Goal: Find specific page/section: Find specific page/section

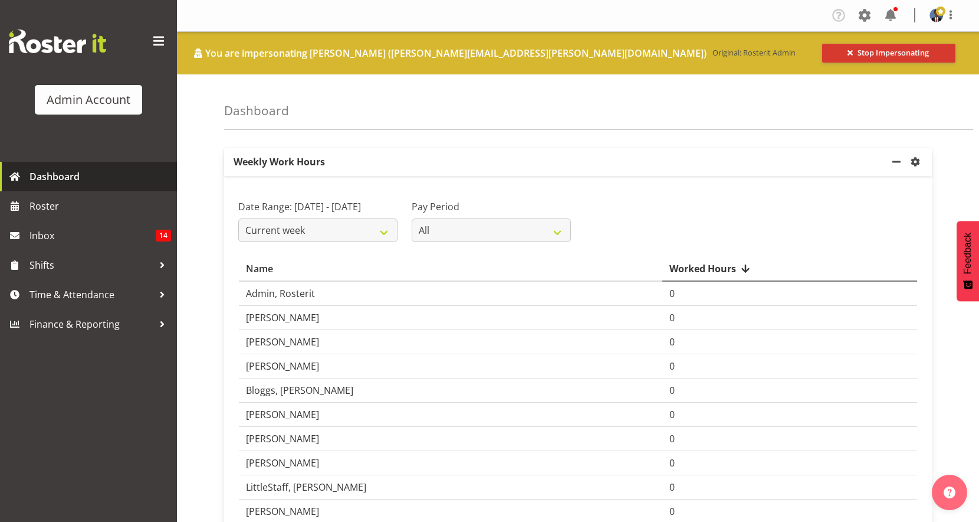
click at [56, 188] on link "Dashboard" at bounding box center [88, 177] width 177 height 30
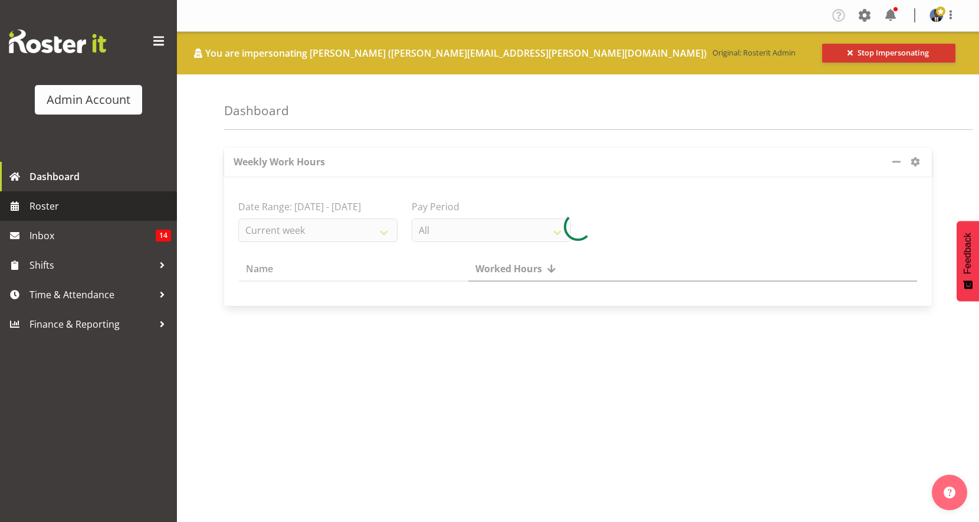
click at [50, 202] on span "Roster" at bounding box center [101, 206] width 142 height 18
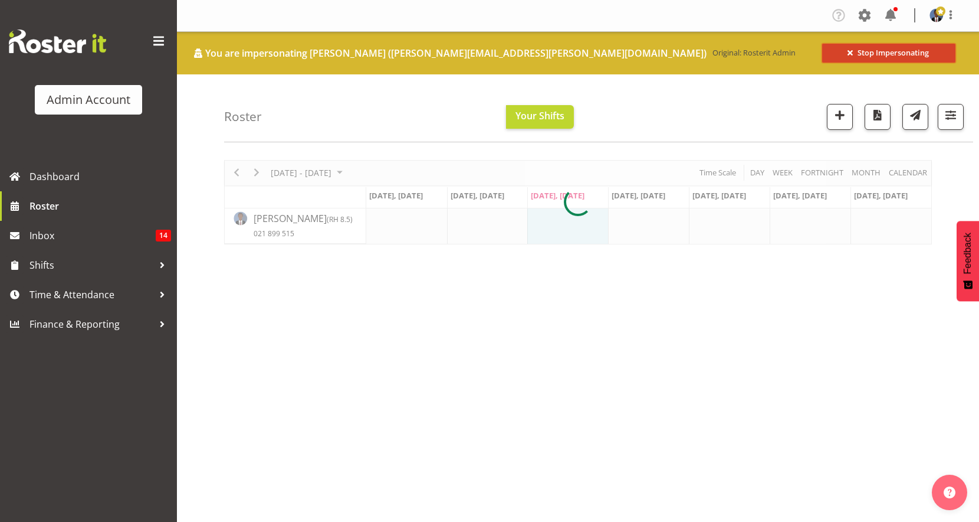
click at [884, 53] on span "Stop Impersonating" at bounding box center [893, 52] width 71 height 11
